Goal: Navigation & Orientation: Understand site structure

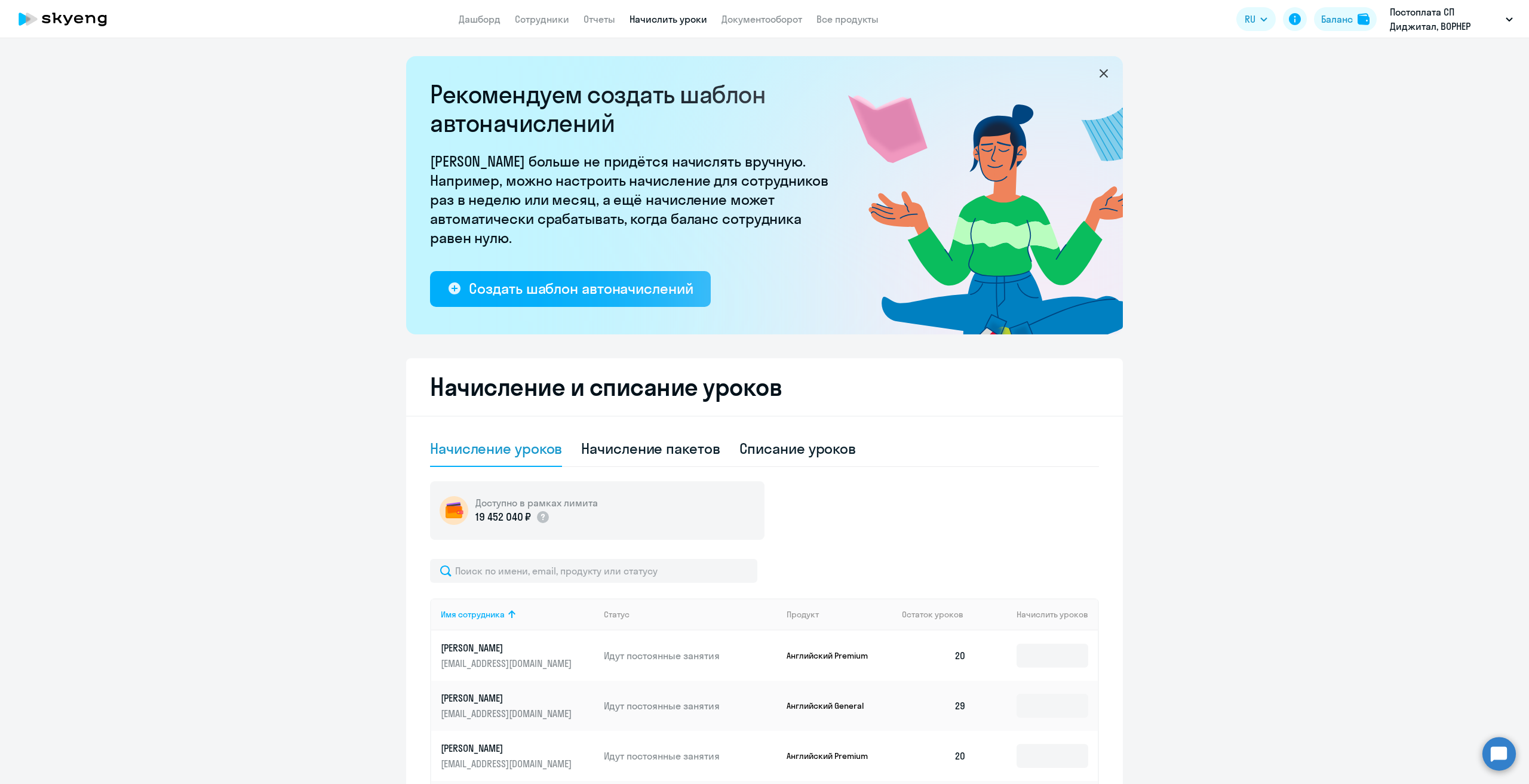
select select "10"
click at [486, 17] on link "Дашборд" at bounding box center [480, 19] width 42 height 12
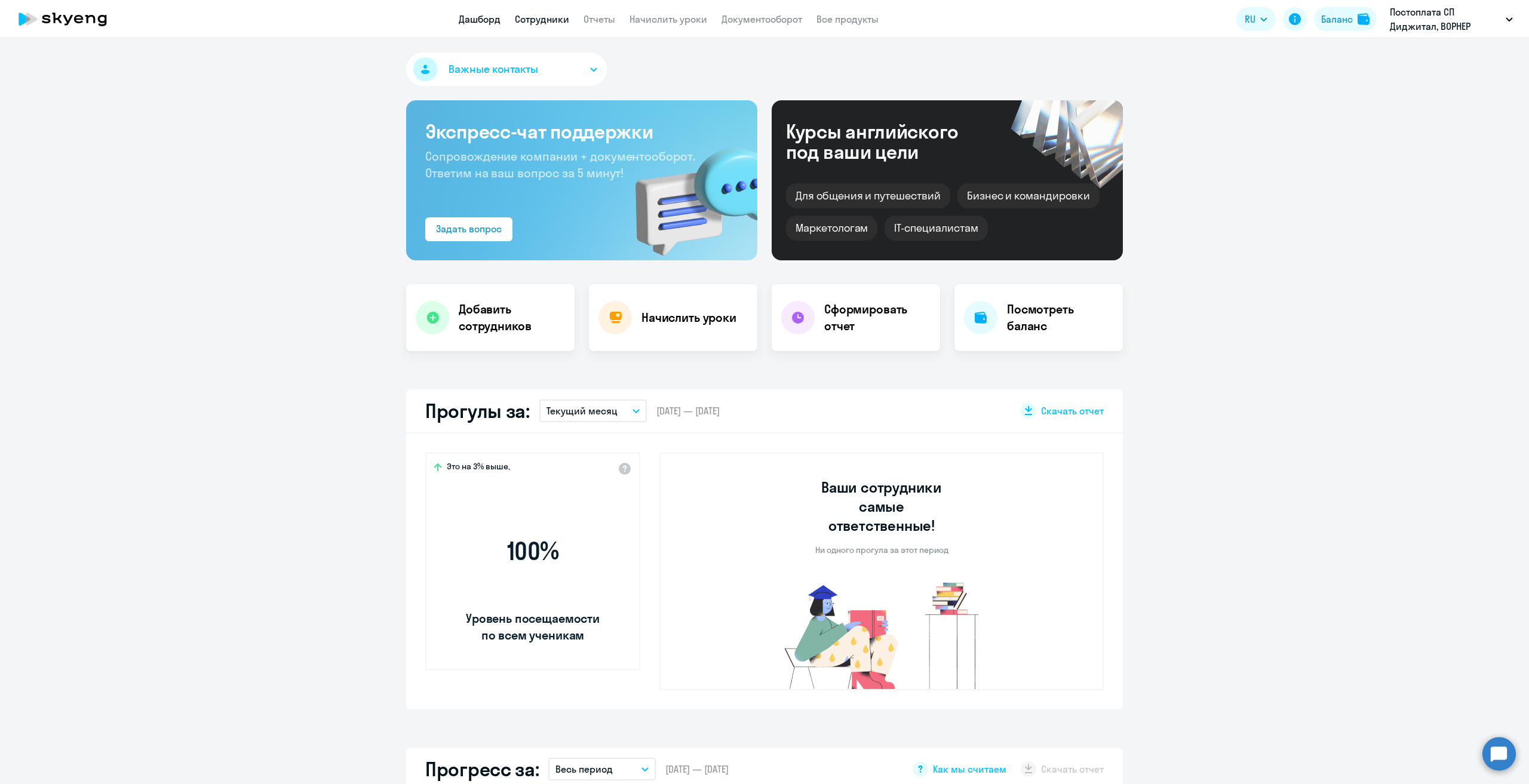
click at [549, 21] on link "Сотрудники" at bounding box center [542, 19] width 54 height 12
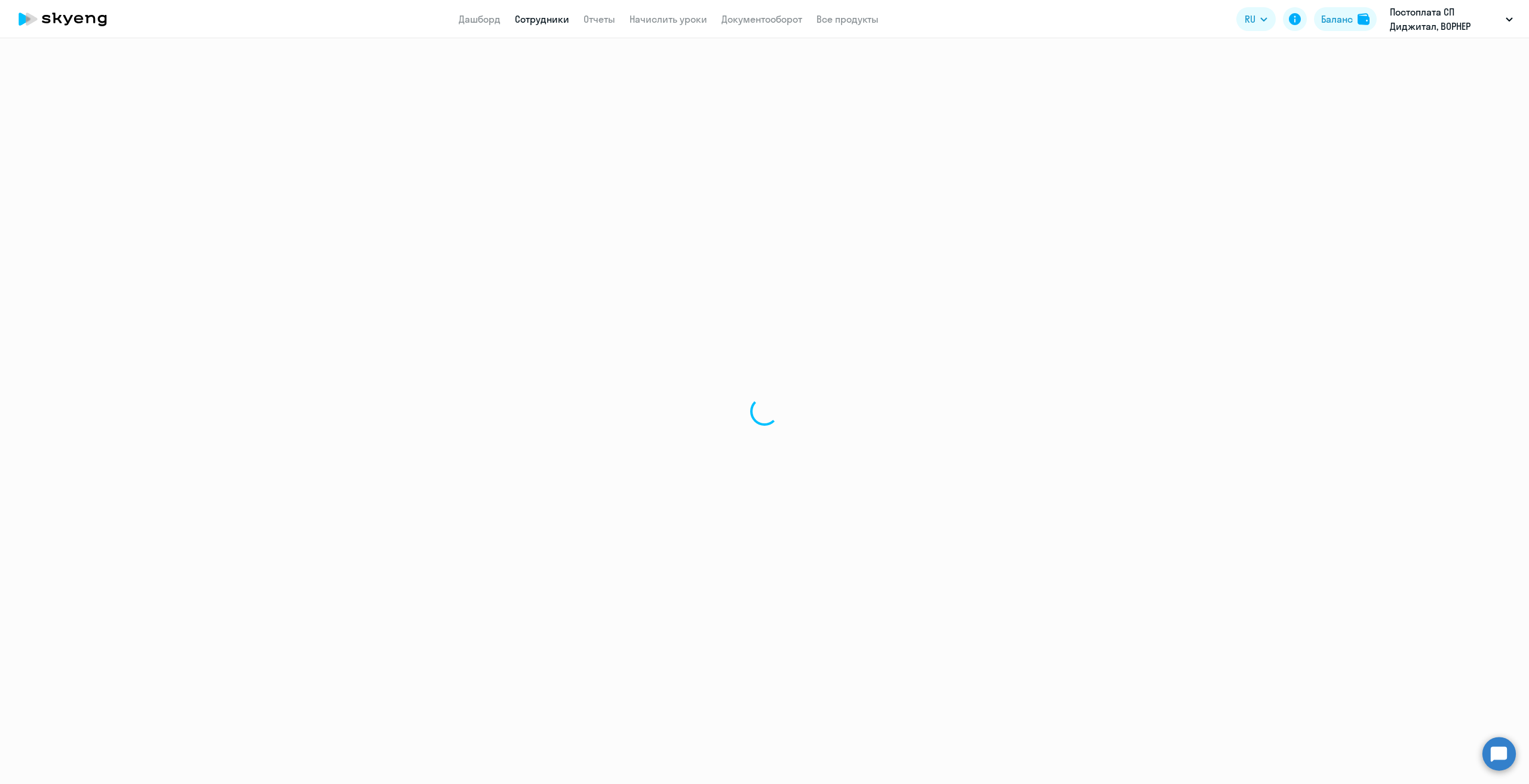
select select "30"
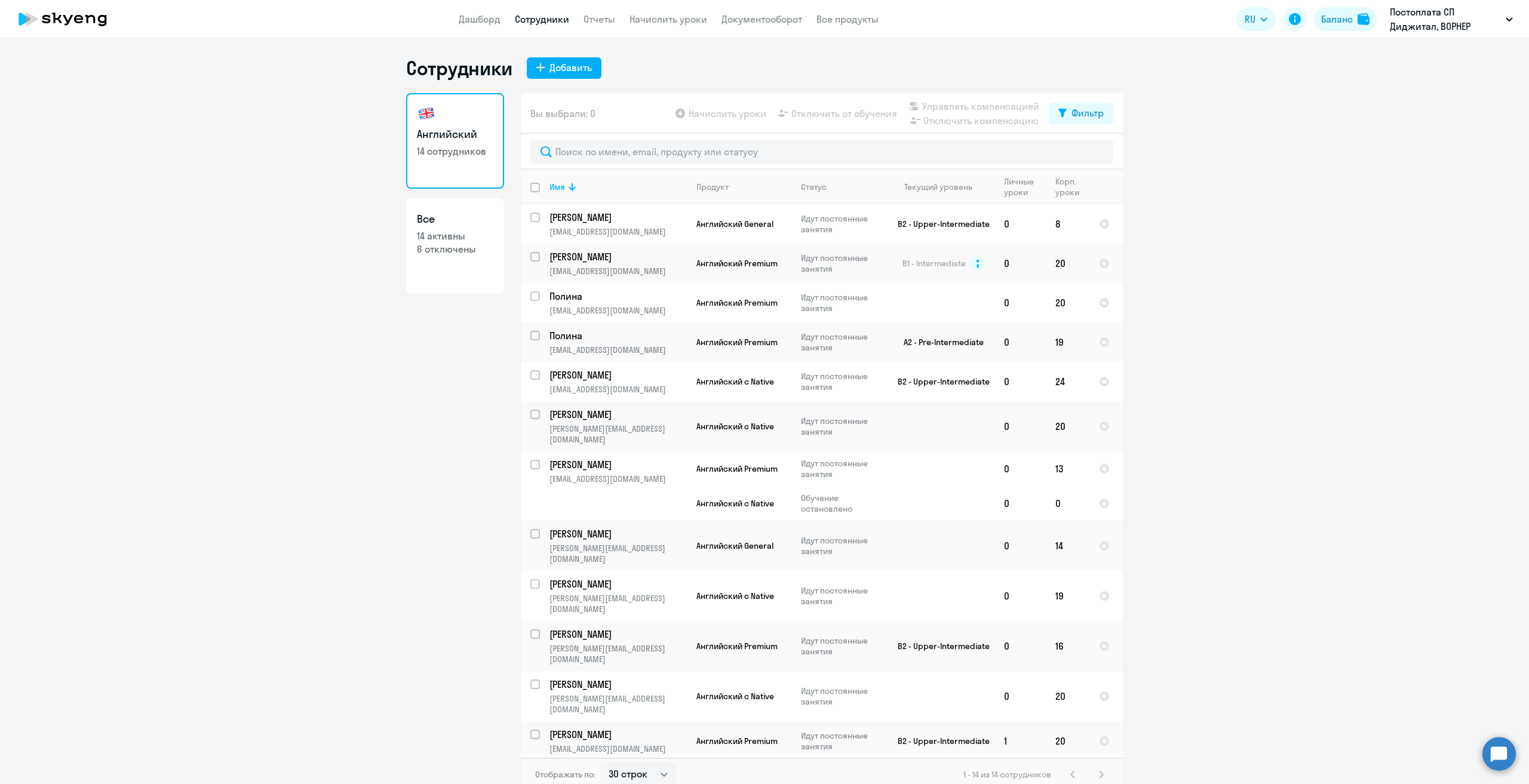
scroll to position [7, 0]
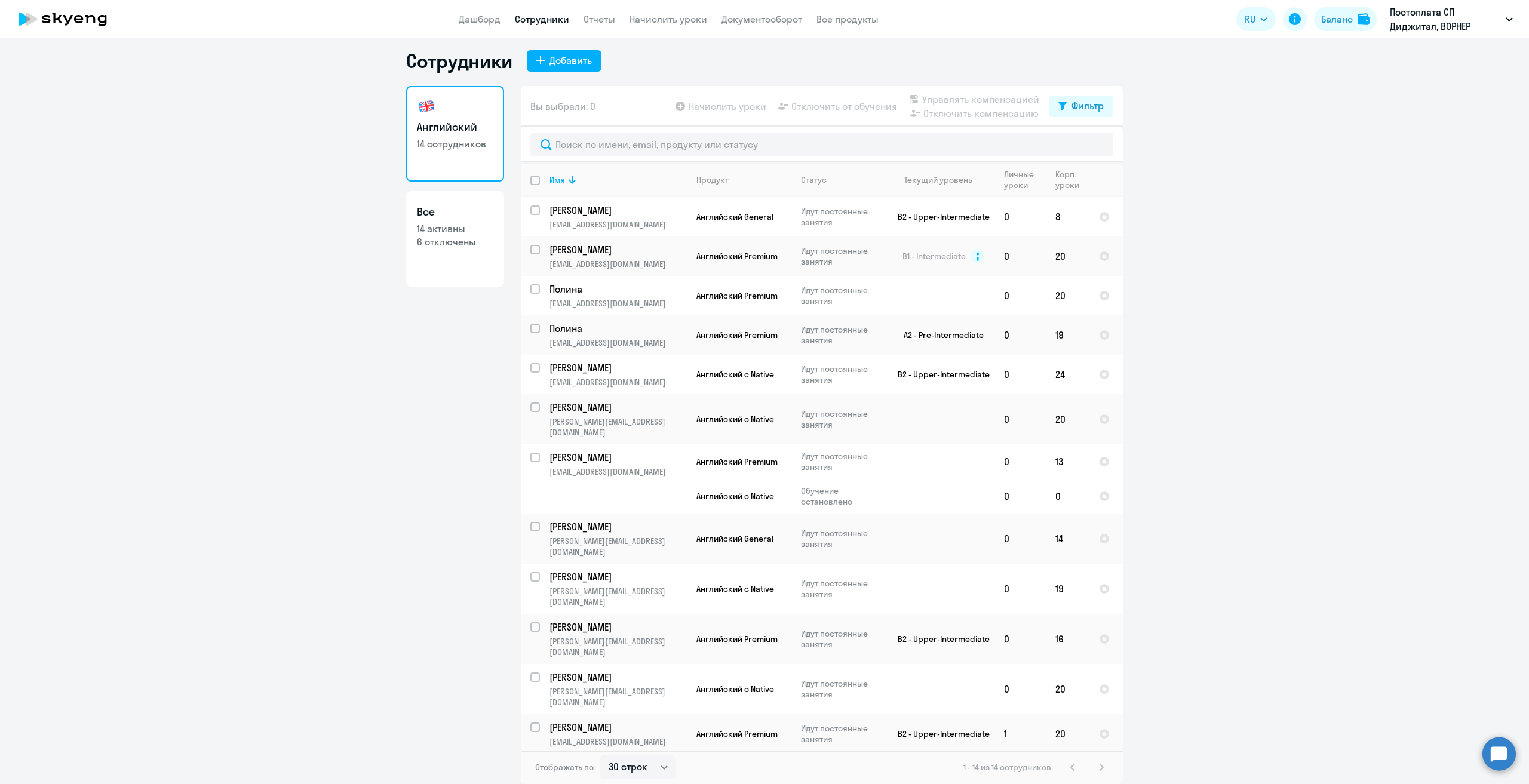
click at [453, 269] on link "Все 14 активны 6 отключены" at bounding box center [455, 239] width 98 height 96
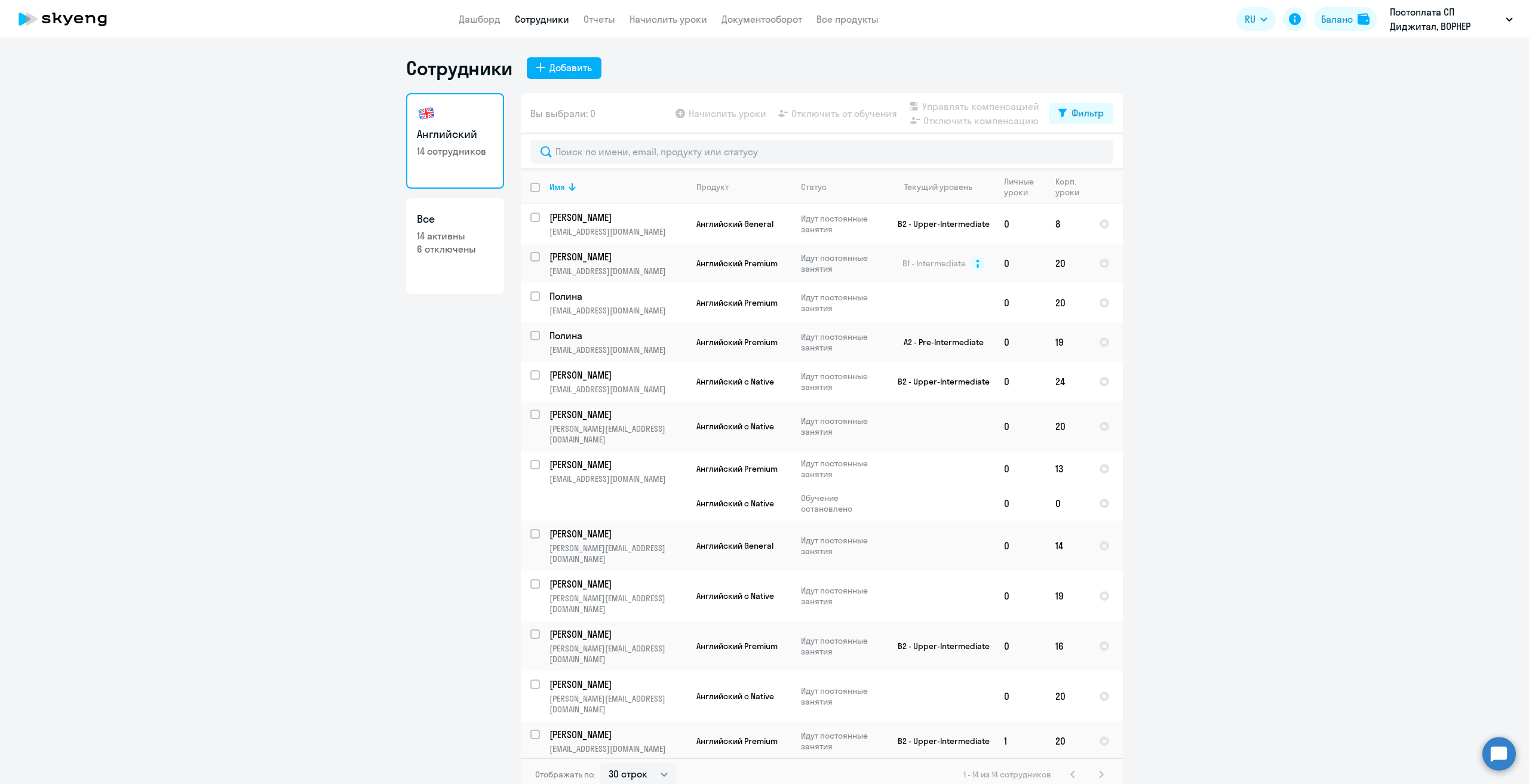
select select "30"
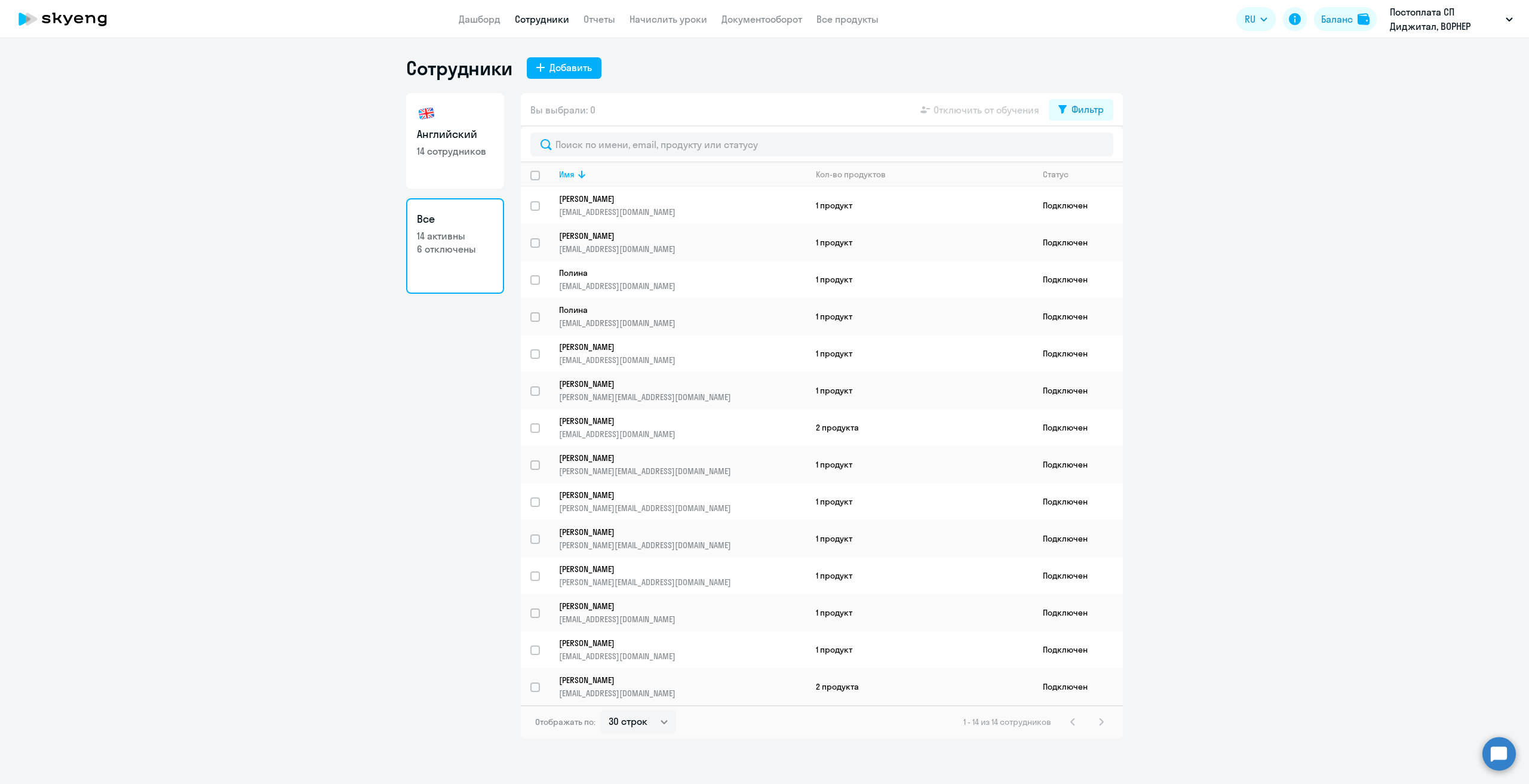
click at [58, 18] on icon at bounding box center [57, 18] width 10 height 11
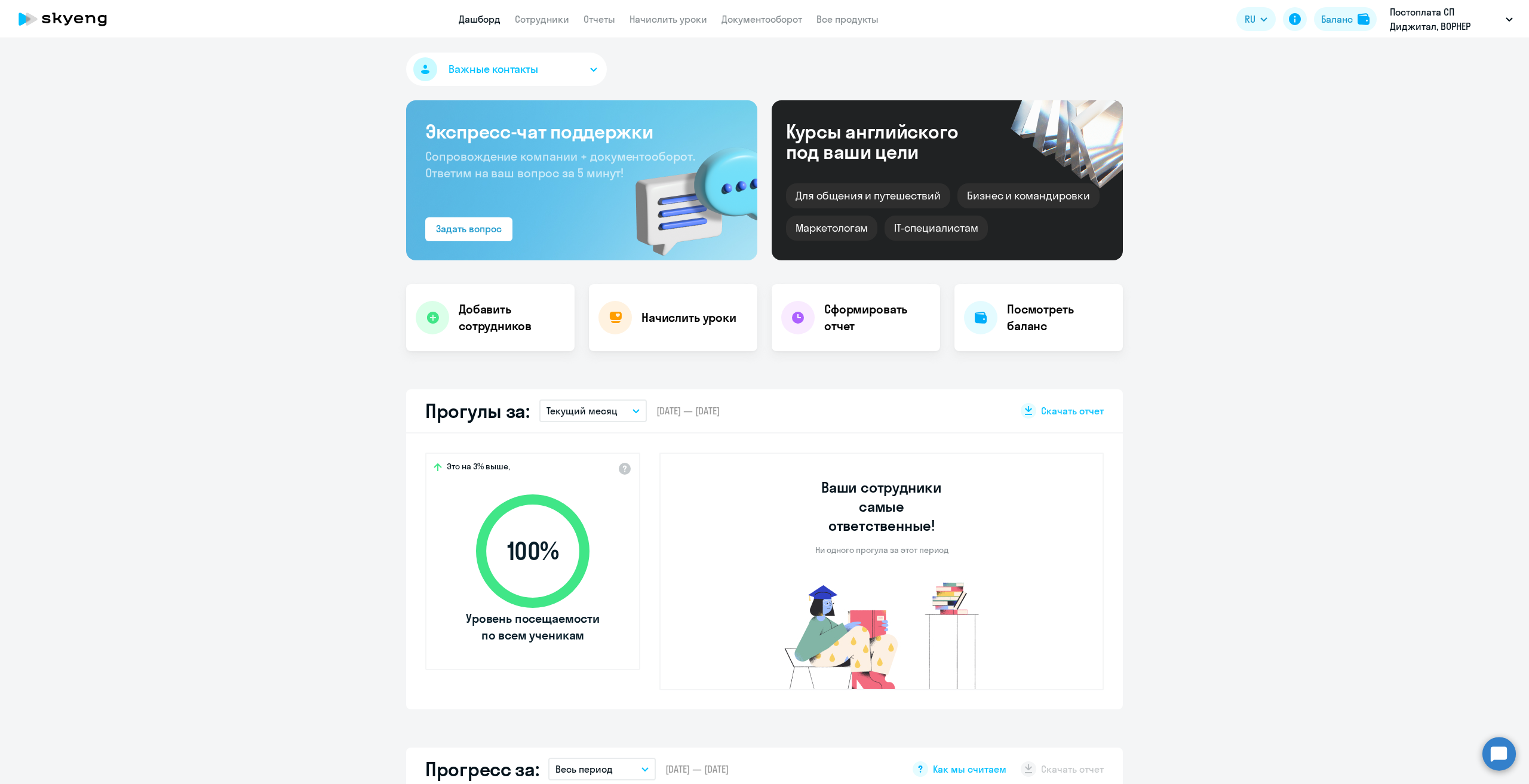
select select "30"
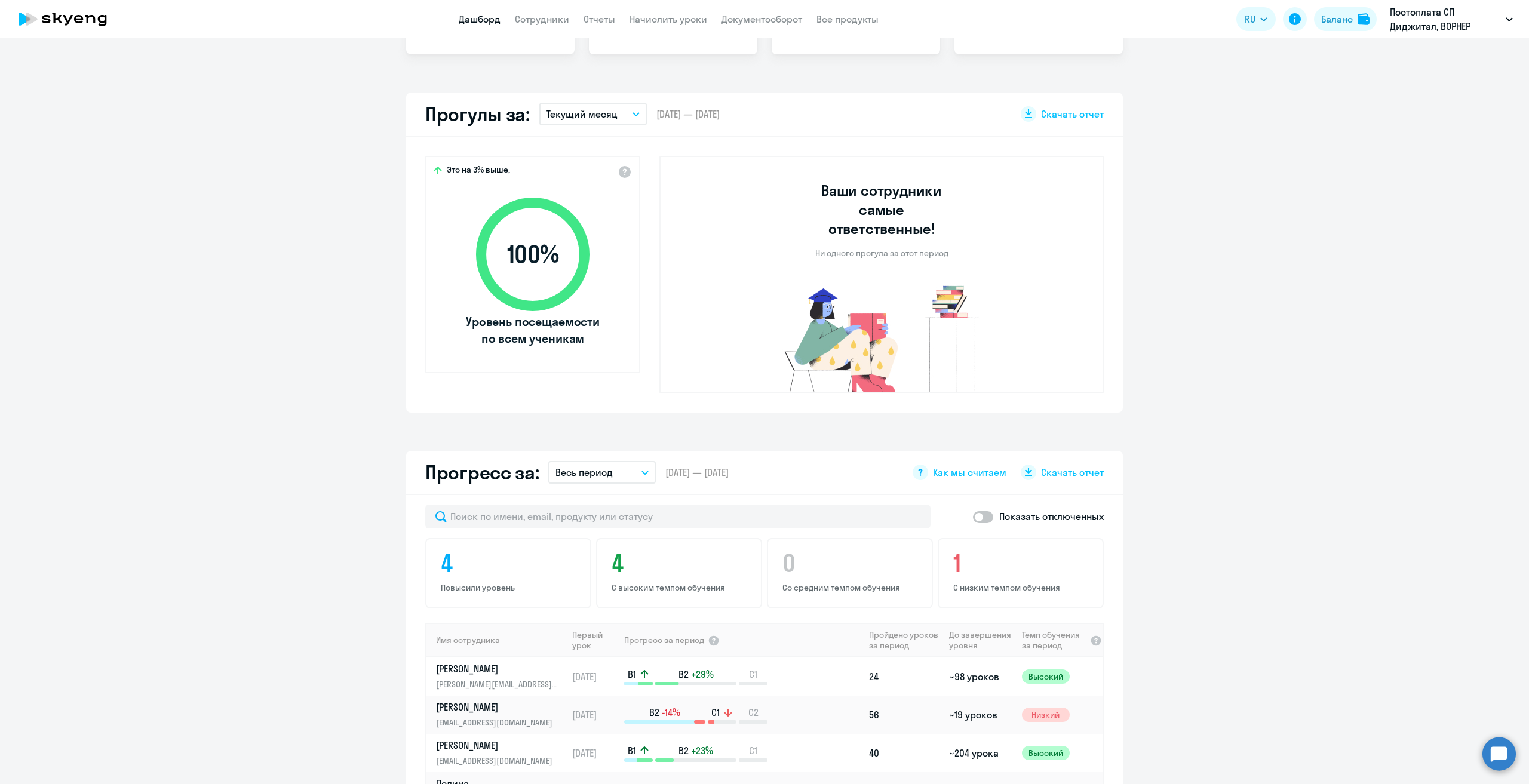
scroll to position [239, 0]
